Goal: Task Accomplishment & Management: Use online tool/utility

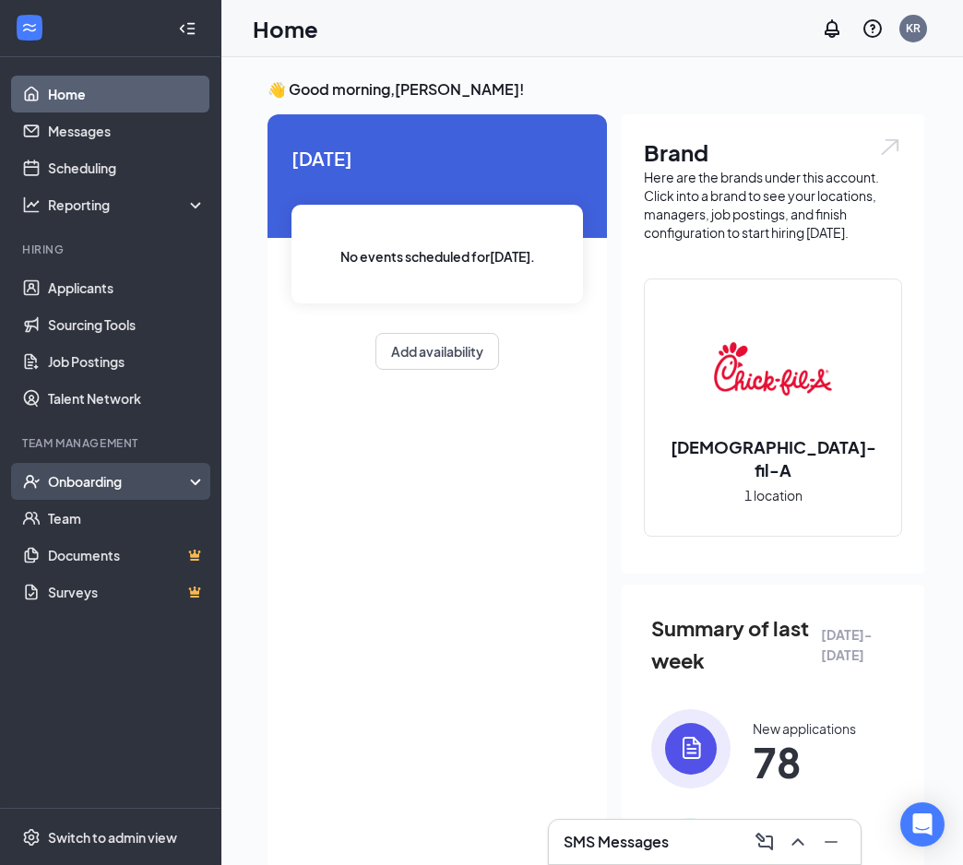
click at [110, 490] on div "Onboarding" at bounding box center [119, 481] width 142 height 18
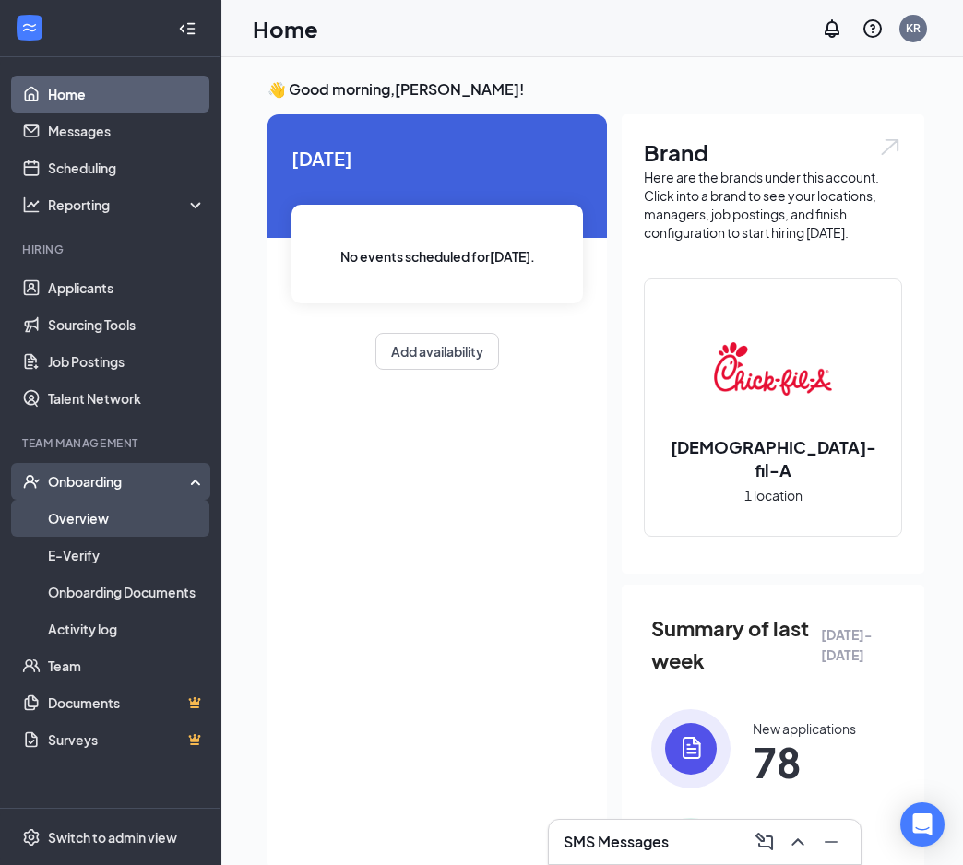
click at [112, 522] on link "Overview" at bounding box center [127, 518] width 158 height 37
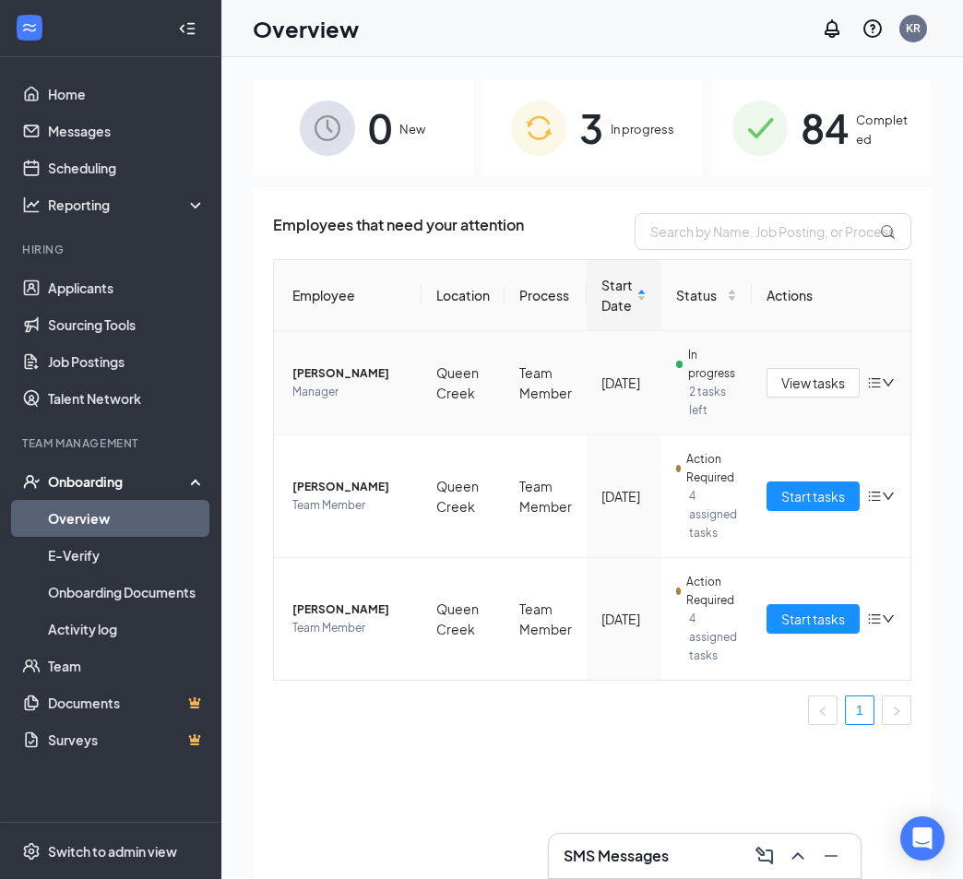
click at [349, 380] on span "[PERSON_NAME]" at bounding box center [349, 373] width 114 height 18
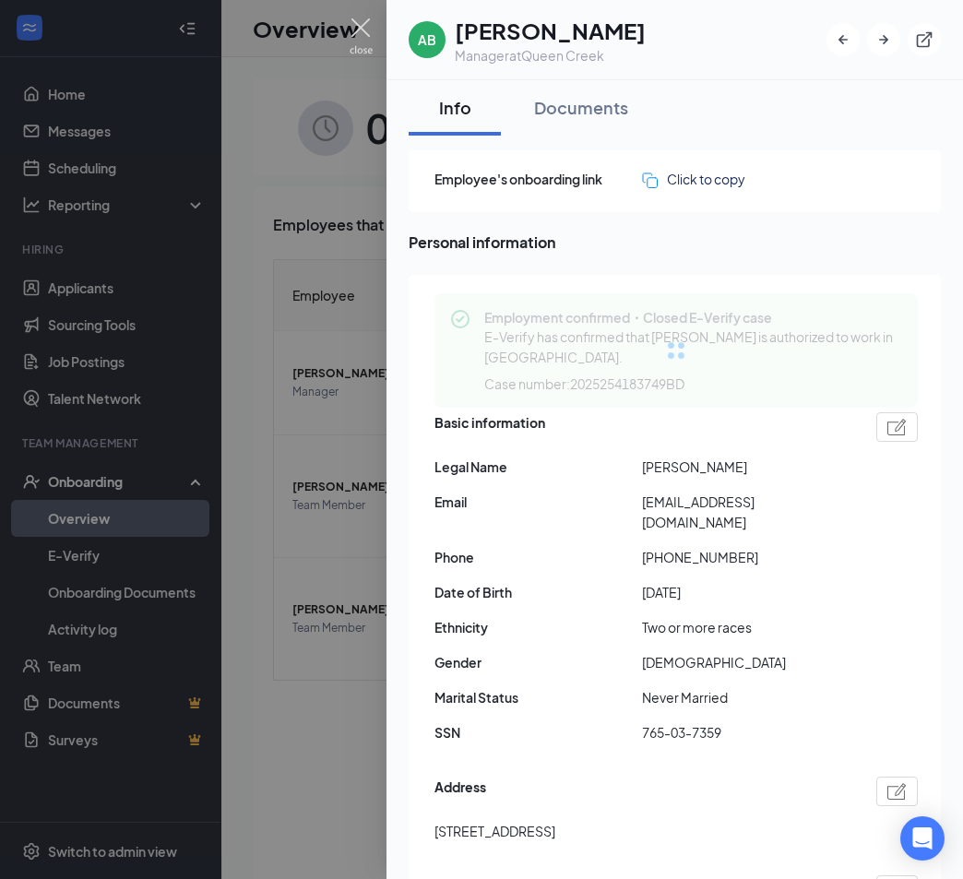
click at [363, 32] on img at bounding box center [360, 36] width 23 height 36
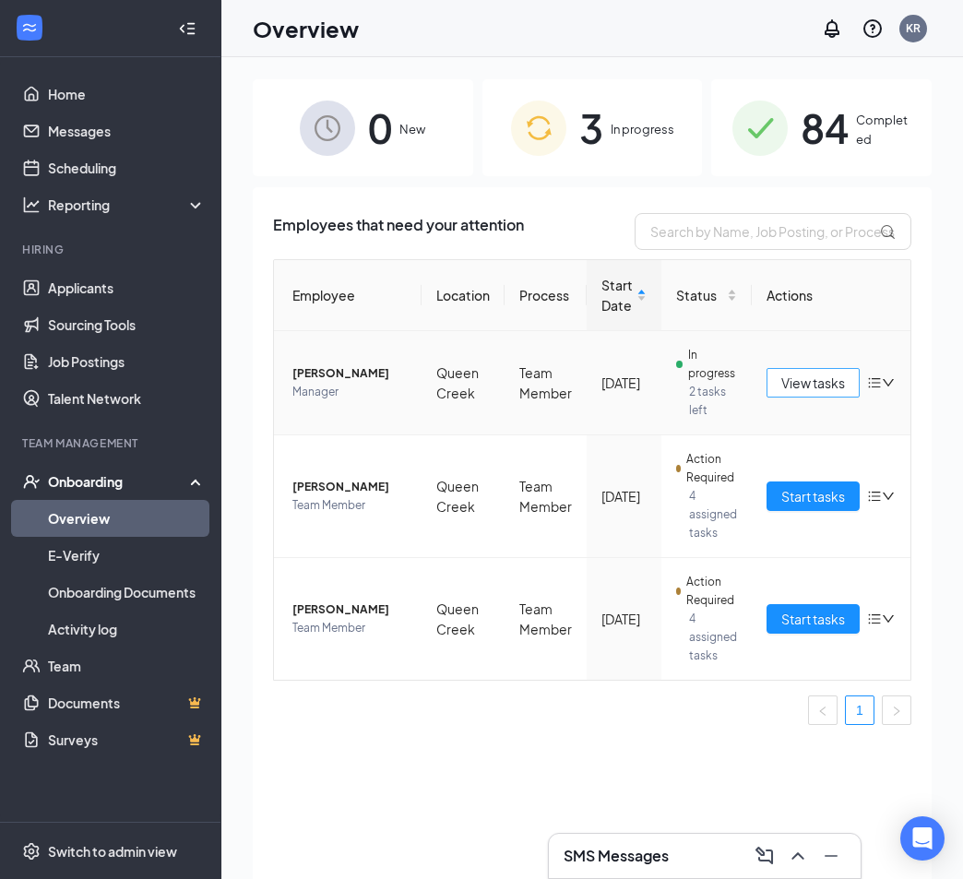
click at [822, 376] on span "View tasks" at bounding box center [813, 383] width 64 height 20
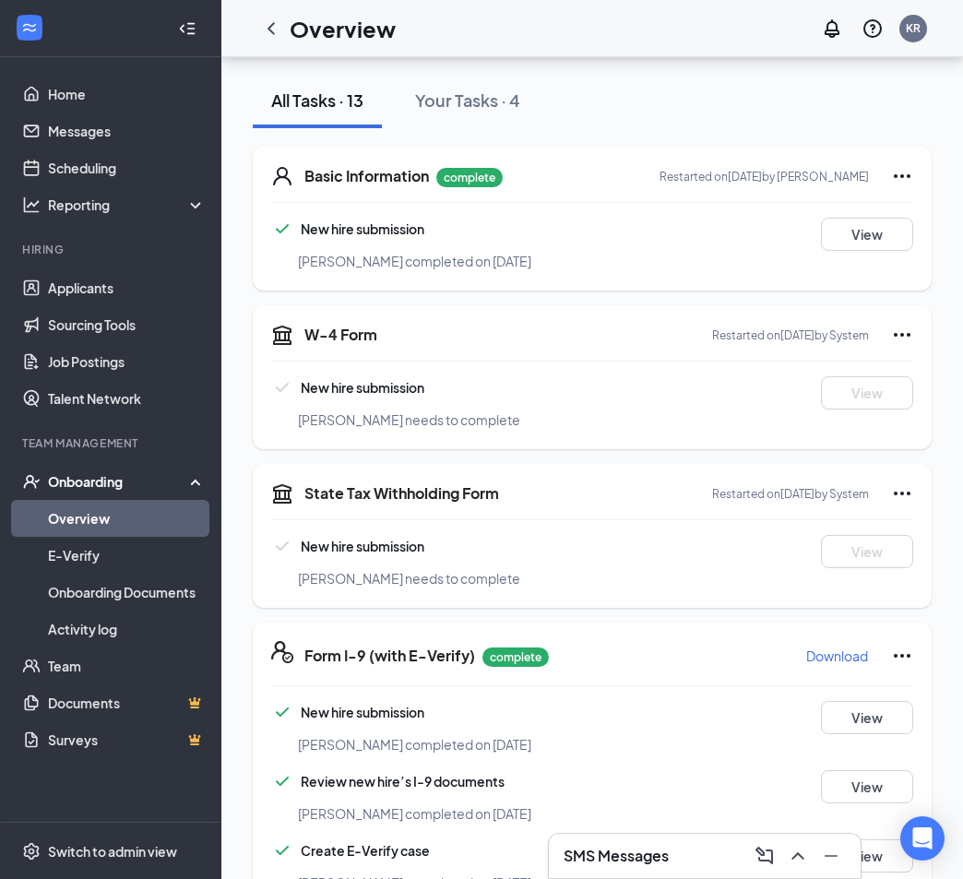
scroll to position [277, 0]
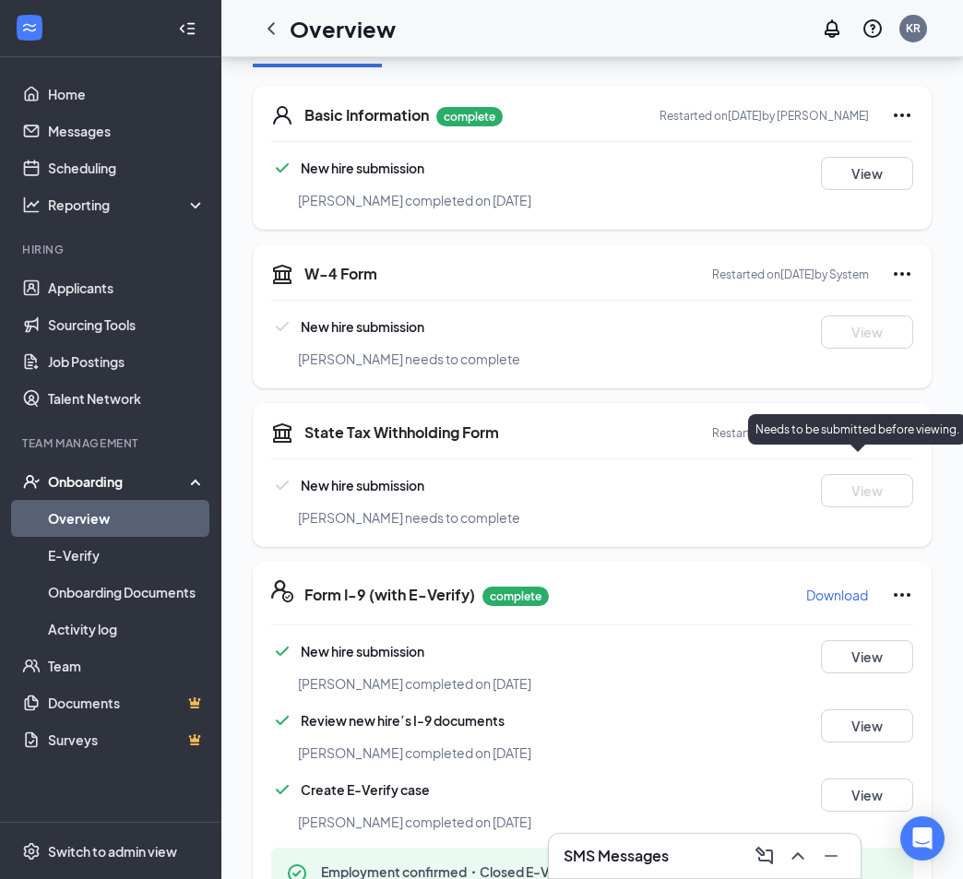
click at [873, 507] on div "[PERSON_NAME] needs to complete" at bounding box center [619, 517] width 642 height 20
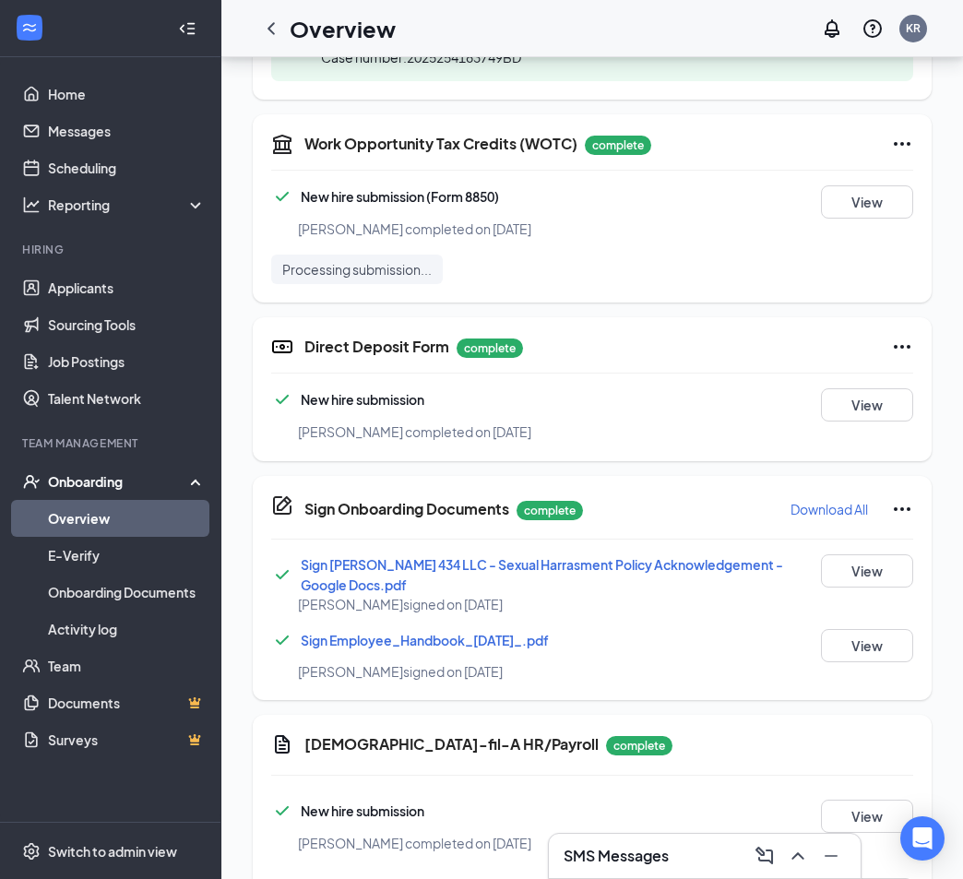
scroll to position [752, 0]
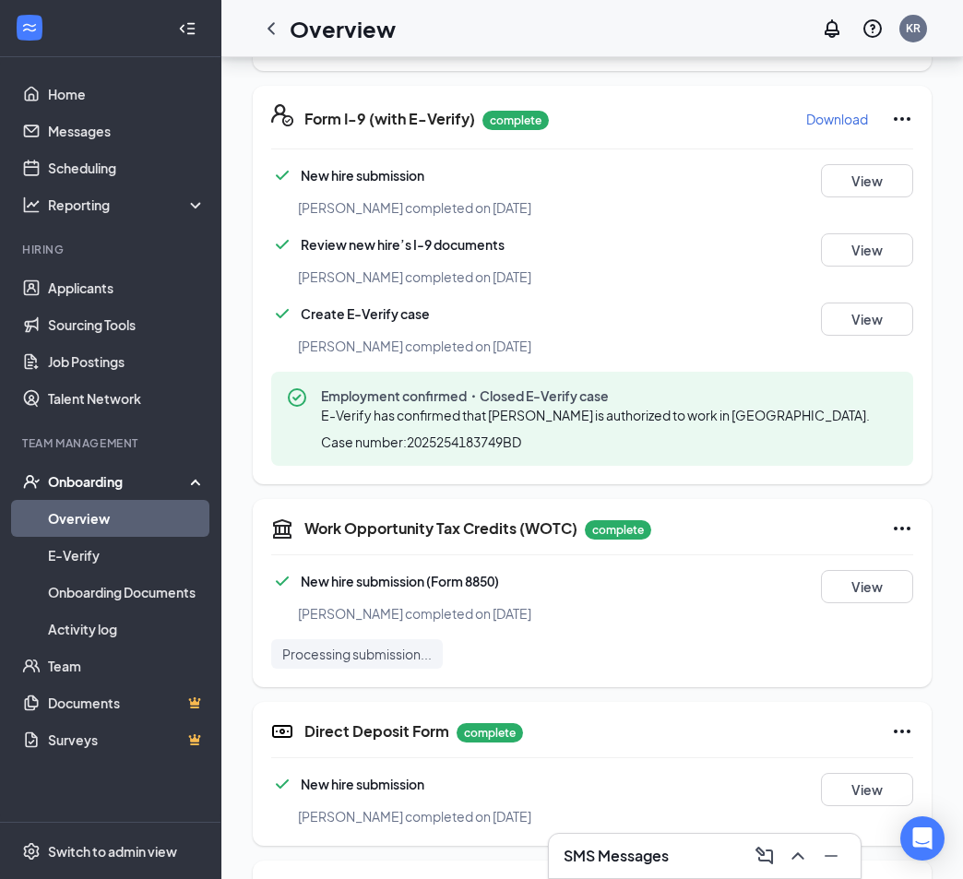
click at [102, 482] on div "Onboarding" at bounding box center [119, 481] width 142 height 18
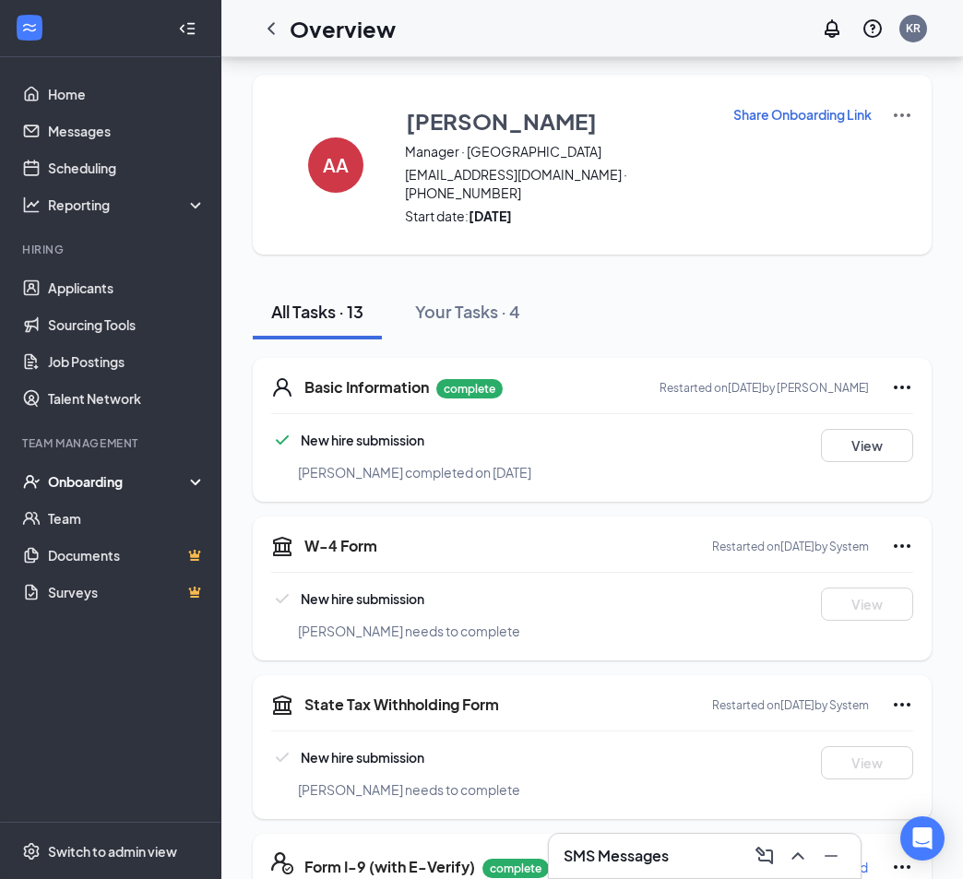
scroll to position [0, 0]
